Goal: Transaction & Acquisition: Subscribe to service/newsletter

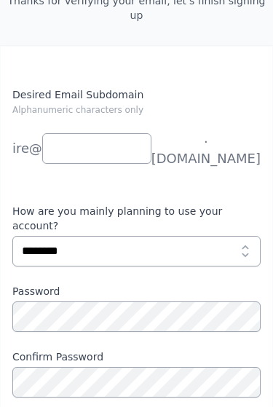
scroll to position [160, 0]
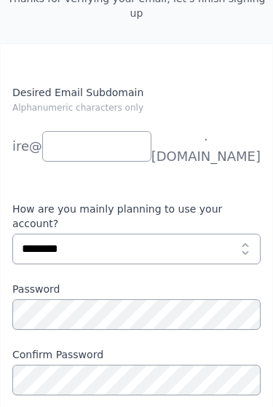
click at [202, 130] on span ".[DOMAIN_NAME]" at bounding box center [205, 146] width 109 height 41
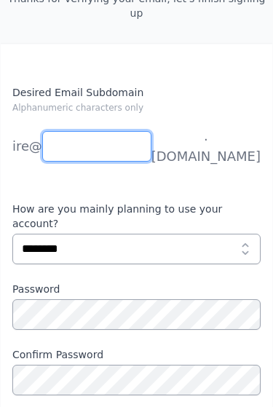
click at [146, 131] on input "Desired Email Subdomain Alphanumeric characters only" at bounding box center [96, 146] width 109 height 31
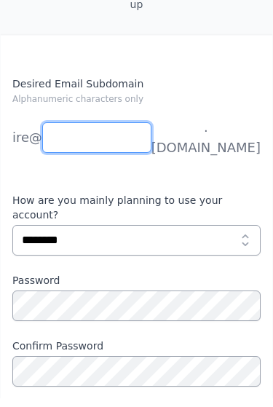
scroll to position [169, 0]
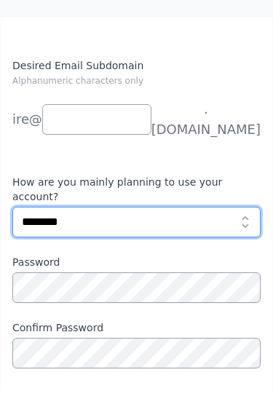
click at [243, 225] on select "**********" at bounding box center [136, 240] width 248 height 31
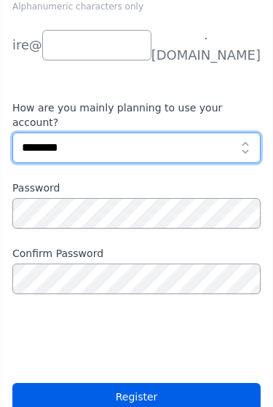
select select "*********"
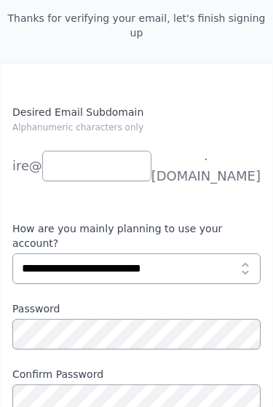
scroll to position [133, 0]
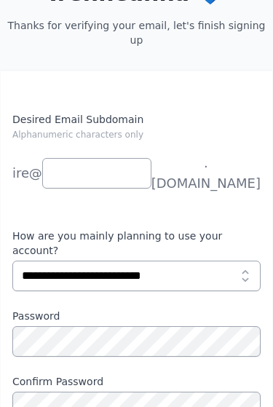
click at [28, 188] on li "[PERSON_NAME]" at bounding box center [19, 202] width 15 height 29
click at [28, 217] on li "news" at bounding box center [19, 231] width 15 height 29
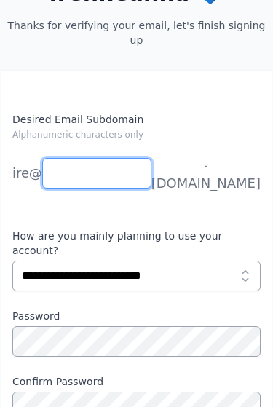
click at [111, 158] on input "Desired Email Subdomain Alphanumeric characters only" at bounding box center [96, 173] width 109 height 31
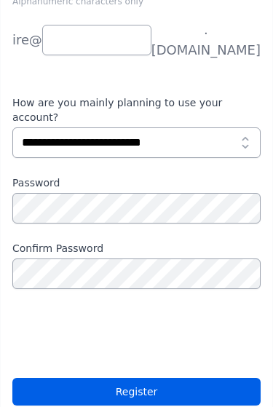
scroll to position [242, 0]
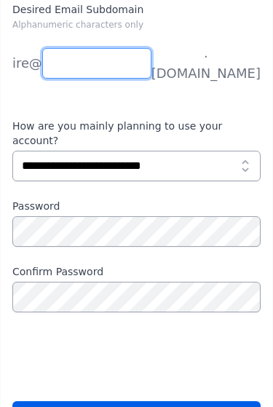
click at [114, 50] on input "Desired Email Subdomain Alphanumeric characters only" at bounding box center [96, 64] width 109 height 31
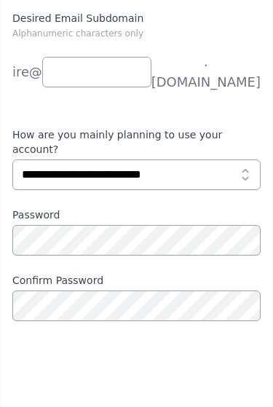
scroll to position [234, 0]
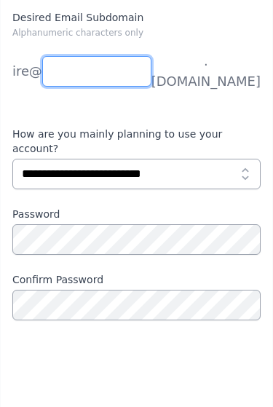
scroll to position [169, 0]
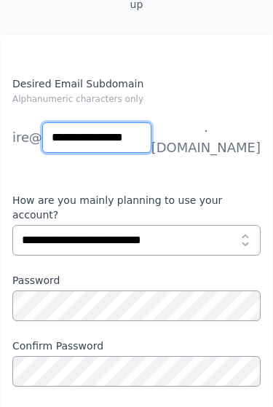
type input "**********"
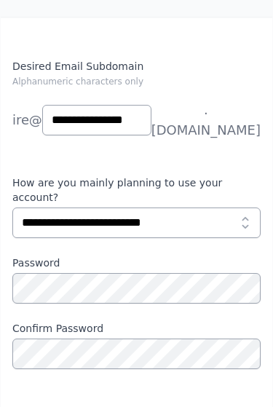
scroll to position [203, 0]
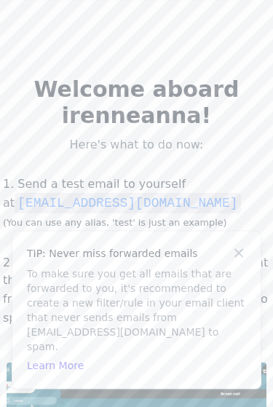
scroll to position [69, 0]
click at [243, 261] on icon at bounding box center [239, 253] width 15 height 15
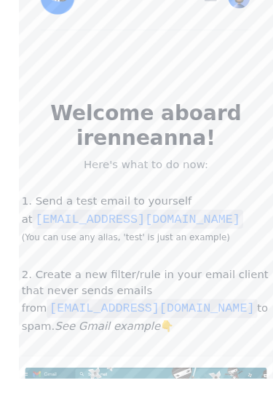
scroll to position [82, 0]
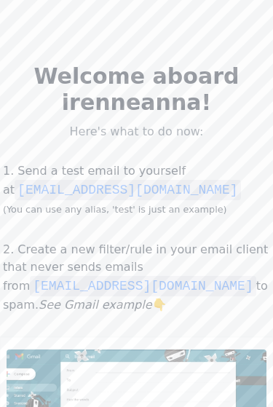
click at [240, 195] on code "test@natalieislaareia.eml.monster" at bounding box center [128, 190] width 226 height 20
click at [254, 223] on div "1. Send a test email to yourself at test@natalieislaareia.eml.monster (You can …" at bounding box center [136, 340] width 273 height 378
click at [203, 188] on code "test@natalieislaareia.eml.monster" at bounding box center [128, 190] width 226 height 20
click at [193, 187] on code "test@natalieislaareia.eml.monster" at bounding box center [128, 190] width 226 height 20
click at [188, 188] on code "test@natalieislaareia.eml.monster" at bounding box center [128, 190] width 226 height 20
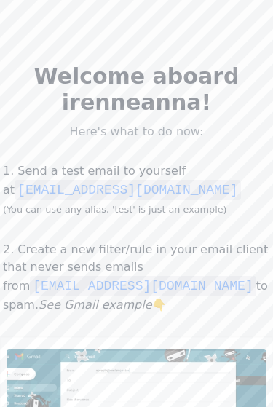
click at [186, 186] on code "test@natalieislaareia.eml.monster" at bounding box center [128, 190] width 226 height 20
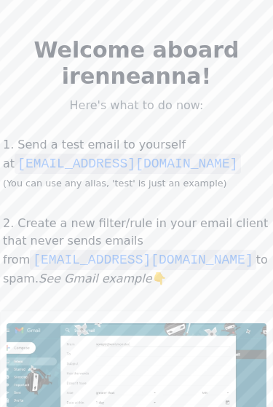
scroll to position [0, 0]
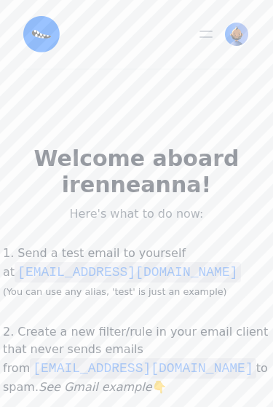
click at [203, 31] on icon "button" at bounding box center [206, 34] width 12 height 6
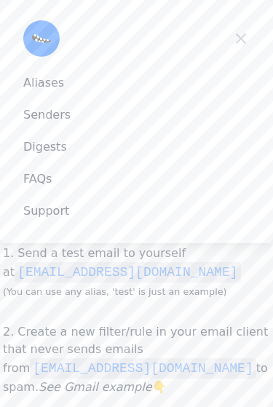
click at [240, 42] on icon "button" at bounding box center [240, 38] width 17 height 17
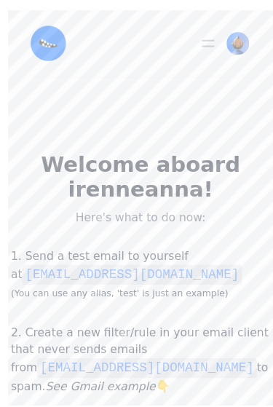
scroll to position [3, 0]
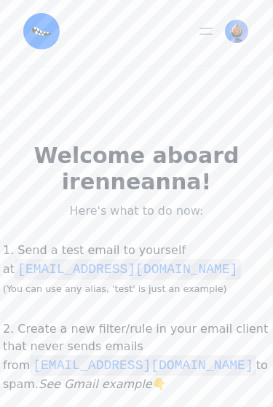
click at [5, 253] on p "1. Send a test email to yourself at test@natalieislaareia.eml.monster (You can …" at bounding box center [136, 269] width 273 height 55
